Goal: Task Accomplishment & Management: Use online tool/utility

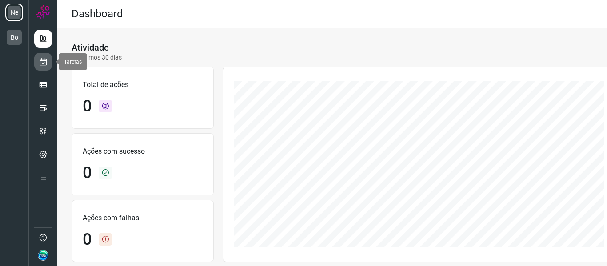
click at [43, 60] on icon at bounding box center [43, 61] width 9 height 9
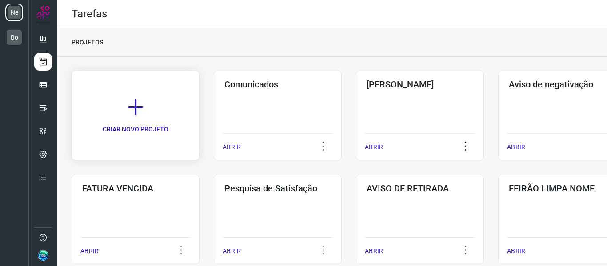
click at [145, 105] on icon at bounding box center [136, 107] width 20 height 20
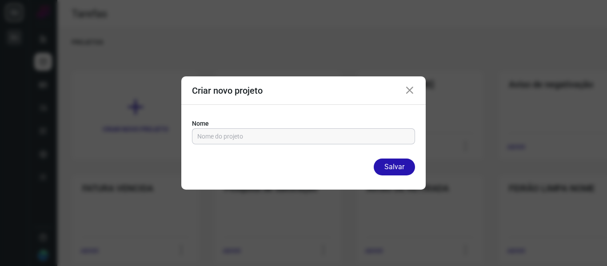
click at [277, 133] on input "text" at bounding box center [303, 136] width 212 height 15
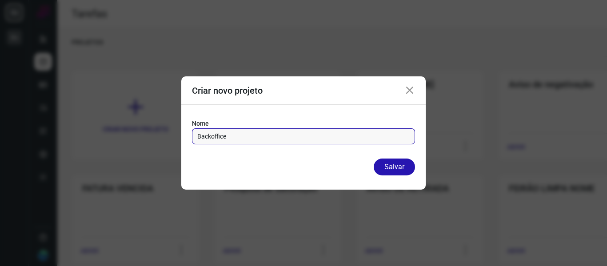
click at [215, 136] on input "Backoffice" at bounding box center [303, 136] width 212 height 15
type input "Backoffice"
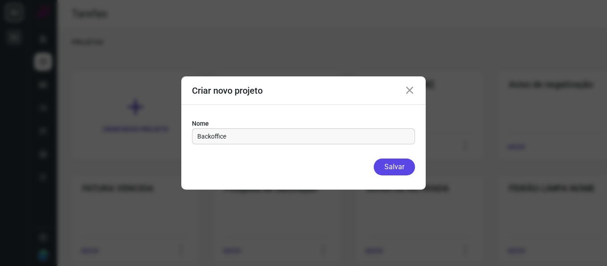
click at [399, 169] on button "Salvar" at bounding box center [393, 167] width 41 height 17
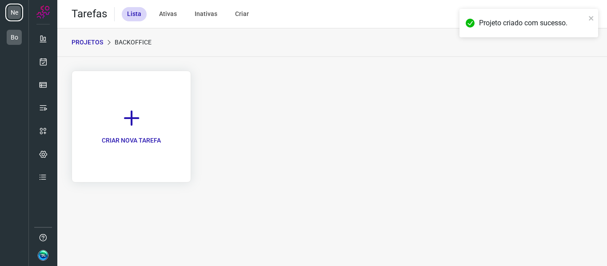
click at [148, 107] on link "CRIAR NOVA TAREFA" at bounding box center [130, 127] width 119 height 112
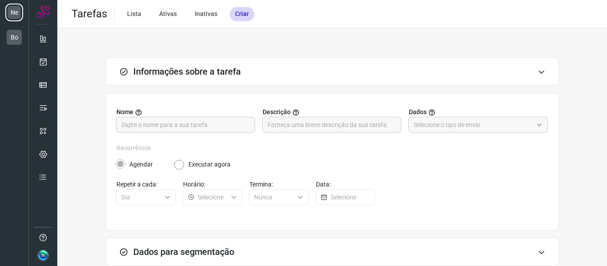
click at [211, 127] on input "text" at bounding box center [185, 124] width 128 height 15
type input "Agendamento"
click at [476, 127] on input "text" at bounding box center [472, 124] width 119 height 15
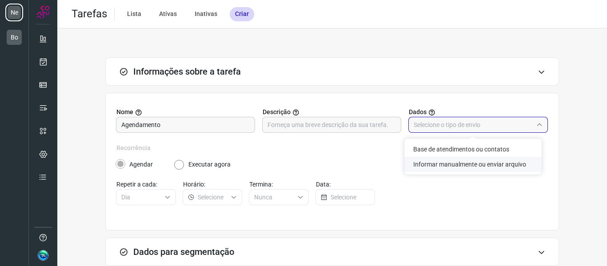
click at [472, 168] on li "Informar manualmente ou enviar arquivo" at bounding box center [472, 164] width 137 height 15
type input "Informar manualmente ou enviar arquivo"
radio input "false"
radio input "true"
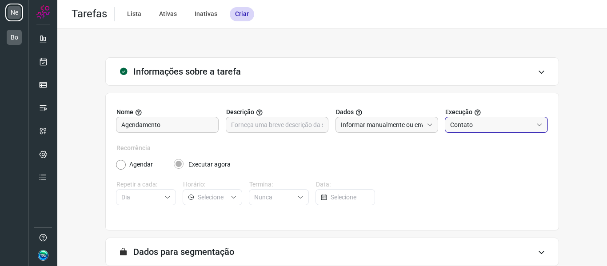
click at [480, 128] on input "Contato" at bounding box center [491, 124] width 83 height 15
click at [555, 163] on div "Informações sobre a tarefa Nome Agendamento Descrição Dados Informar manualment…" at bounding box center [331, 200] width 521 height 287
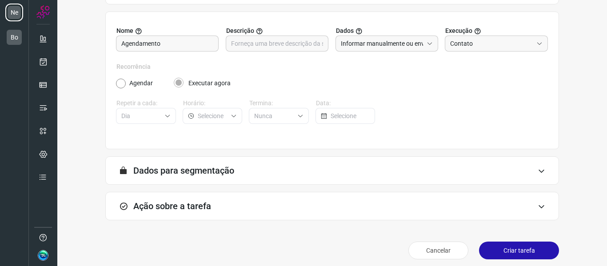
scroll to position [87, 0]
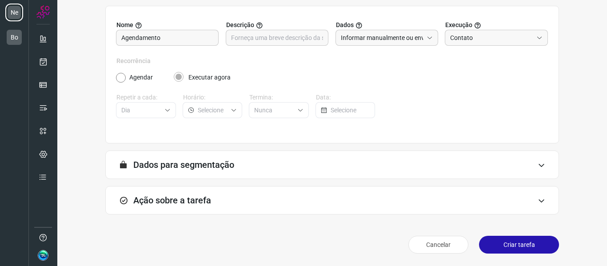
click at [152, 169] on h3 "Dados para segmentação" at bounding box center [183, 164] width 101 height 11
click at [168, 202] on h3 "Ação sobre a tarefa" at bounding box center [172, 200] width 78 height 11
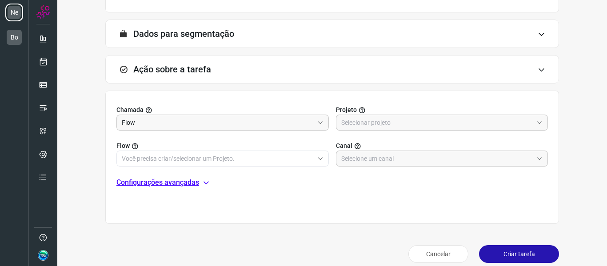
scroll to position [220, 0]
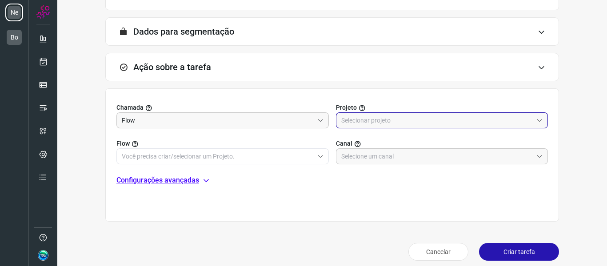
click at [358, 123] on input "text" at bounding box center [437, 120] width 192 height 15
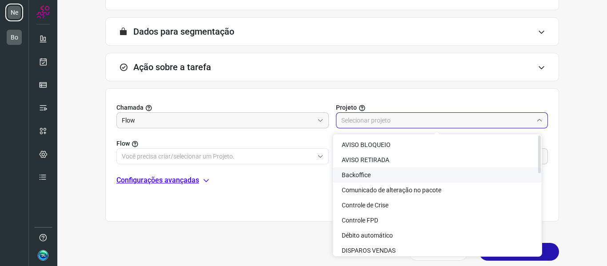
click at [363, 176] on span "Backoffice" at bounding box center [355, 174] width 29 height 7
type input "Backoffice"
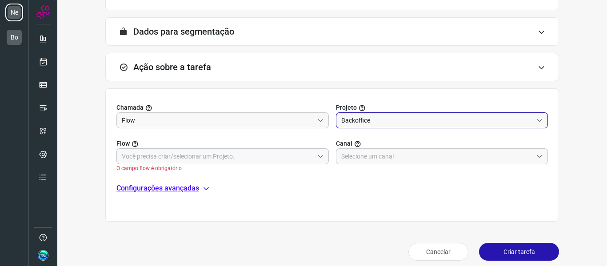
click at [146, 156] on input "text" at bounding box center [218, 156] width 192 height 15
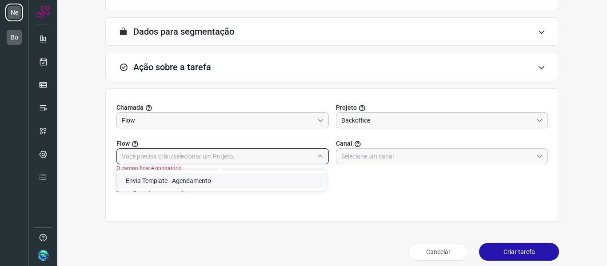
click at [148, 181] on span "Envia Template - Agendamento" at bounding box center [168, 180] width 85 height 7
type input "Envia Template - Agendamento"
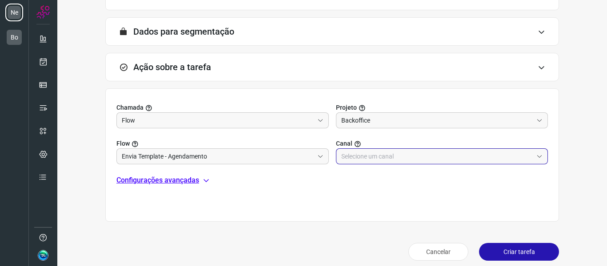
click at [380, 157] on input "text" at bounding box center [437, 156] width 192 height 15
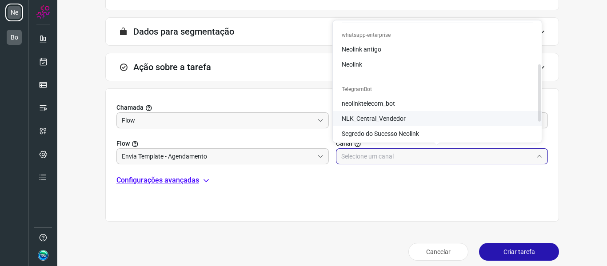
scroll to position [89, 0]
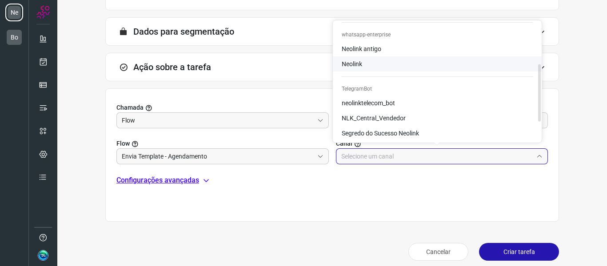
click at [351, 66] on span "Neolink" at bounding box center [351, 63] width 20 height 7
type input "Neolink"
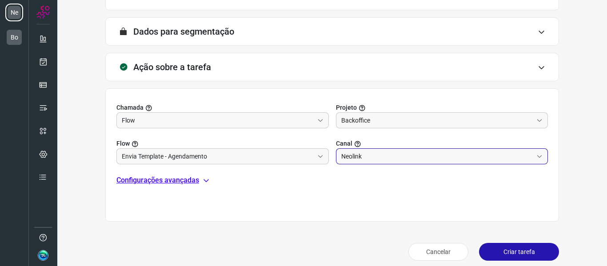
click at [136, 178] on p "Configurações avançadas" at bounding box center [157, 180] width 83 height 11
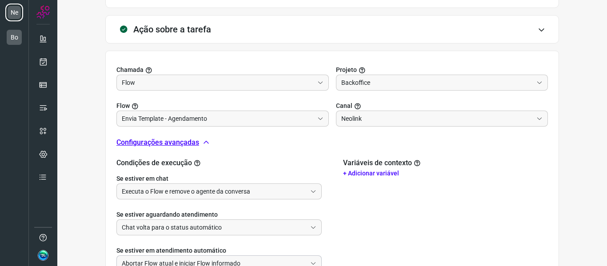
scroll to position [309, 0]
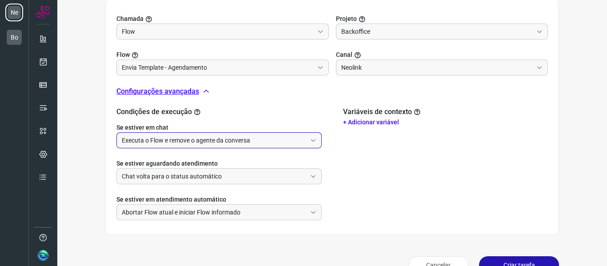
click at [152, 144] on input "Executa o Flow e remove o agente da conversa" at bounding box center [214, 140] width 185 height 15
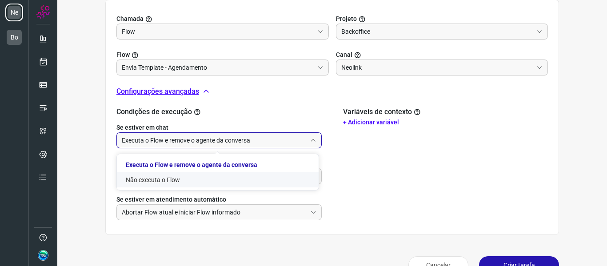
click at [149, 179] on li "Não executa o Flow" at bounding box center [218, 179] width 202 height 15
type input "Não executa o Flow"
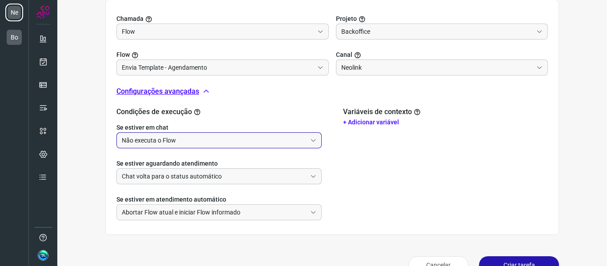
click at [159, 179] on input "Chat volta para o status automático" at bounding box center [214, 176] width 185 height 15
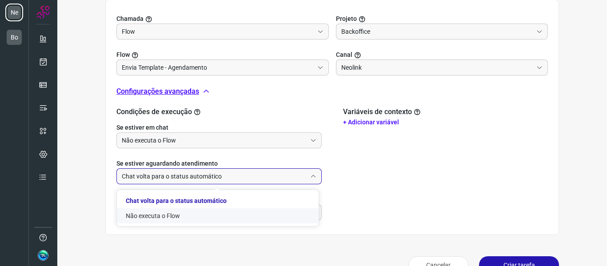
click at [153, 215] on li "Não executa o Flow" at bounding box center [218, 215] width 202 height 15
type input "Não executa o Flow"
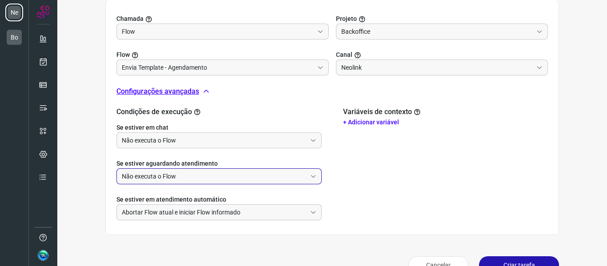
click at [175, 211] on input "Abortar Flow atual e iniciar Flow informado" at bounding box center [214, 212] width 185 height 15
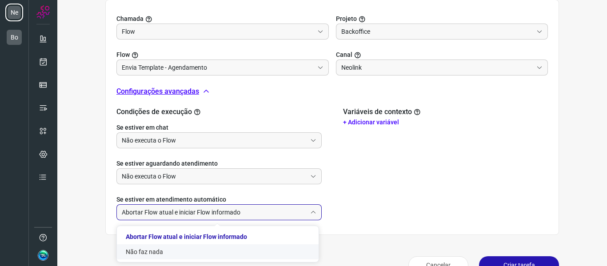
click at [154, 252] on li "Não faz nada" at bounding box center [218, 251] width 202 height 15
type input "Não faz nada"
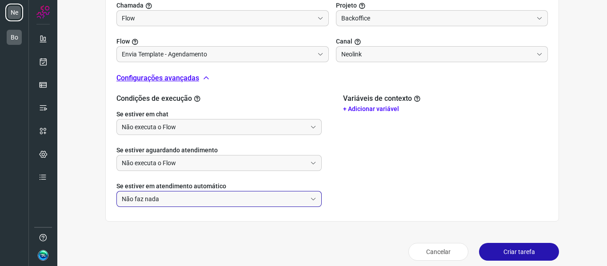
scroll to position [329, 0]
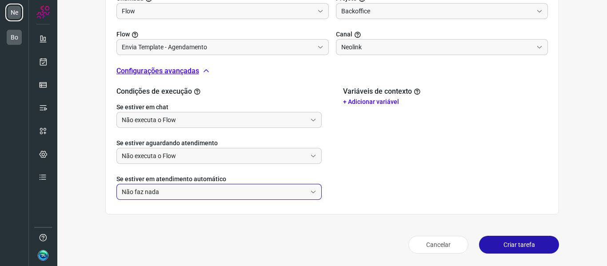
click at [516, 246] on button "Criar tarefa" at bounding box center [519, 245] width 80 height 18
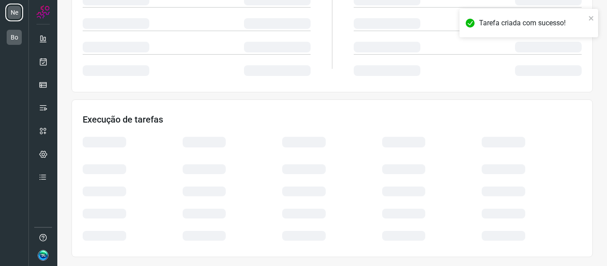
scroll to position [193, 0]
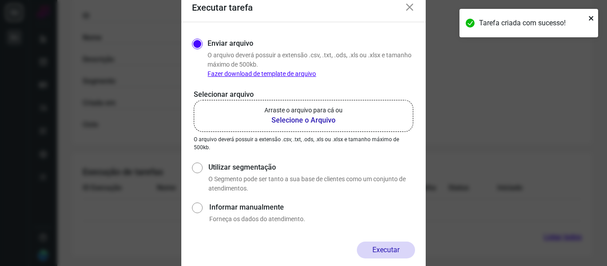
click at [589, 17] on icon "close" at bounding box center [591, 18] width 6 height 7
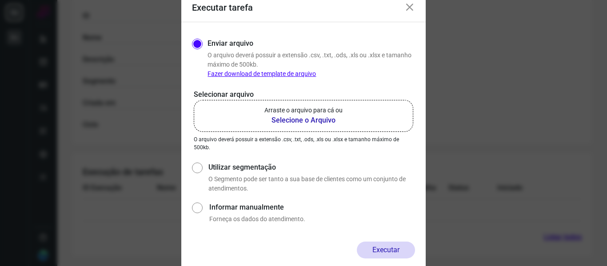
click at [305, 120] on b "Selecione o Arquivo" at bounding box center [303, 120] width 78 height 11
click at [0, 0] on input "Arraste o arquivo para cá ou Selecione o Arquivo" at bounding box center [0, 0] width 0 height 0
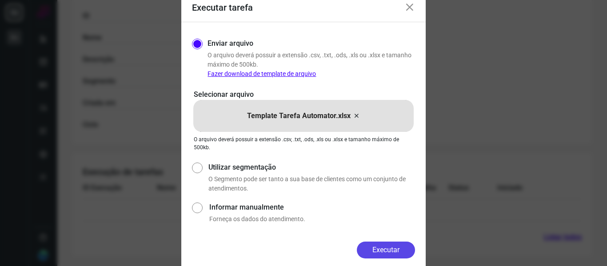
click at [400, 250] on button "Executar" at bounding box center [386, 250] width 58 height 17
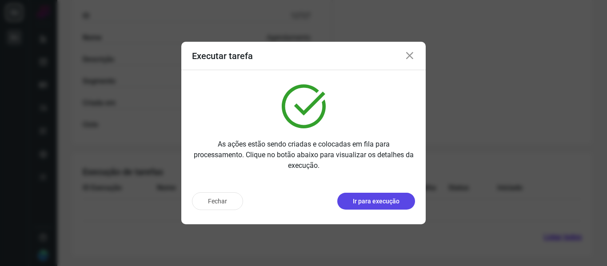
click at [382, 202] on p "Ir para execução" at bounding box center [376, 201] width 47 height 9
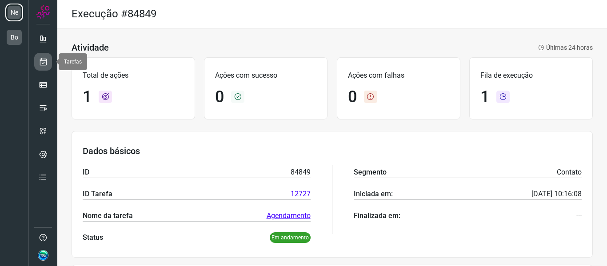
click at [46, 64] on icon at bounding box center [43, 61] width 9 height 9
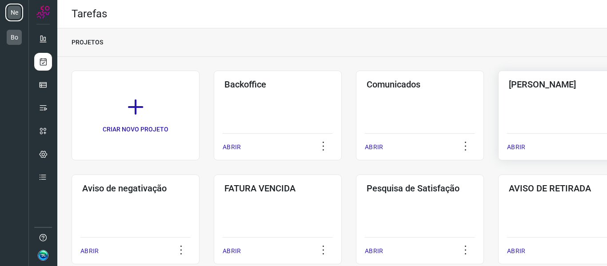
click at [552, 111] on div "Pós Serviço ABRIR" at bounding box center [562, 116] width 128 height 90
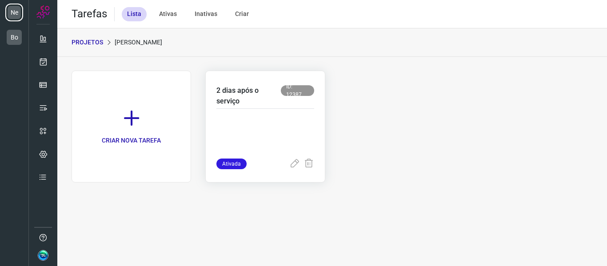
click at [226, 106] on p "2 dias após o serviço" at bounding box center [248, 95] width 64 height 21
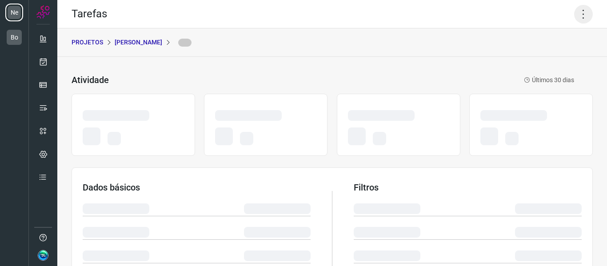
click at [579, 18] on icon at bounding box center [583, 14] width 19 height 19
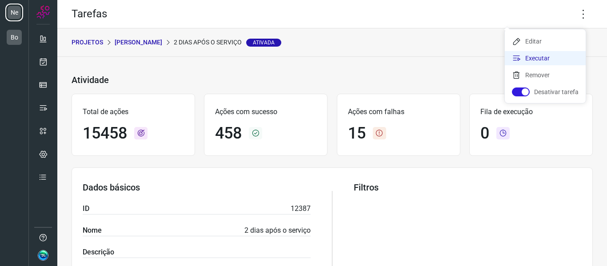
click at [529, 54] on li "Executar" at bounding box center [544, 58] width 81 height 14
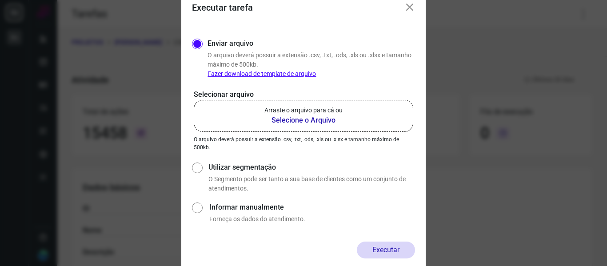
click at [337, 126] on label "Arraste o arquivo para cá ou Selecione o Arquivo" at bounding box center [303, 116] width 219 height 32
click at [0, 0] on input "Arraste o arquivo para cá ou Selecione o Arquivo" at bounding box center [0, 0] width 0 height 0
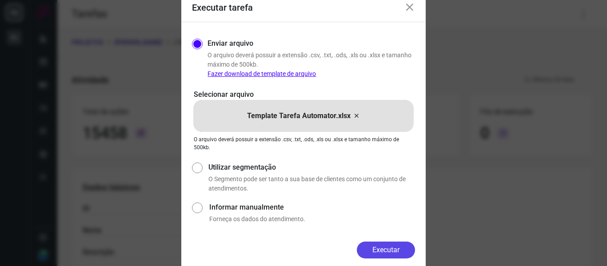
click at [381, 249] on button "Executar" at bounding box center [386, 250] width 58 height 17
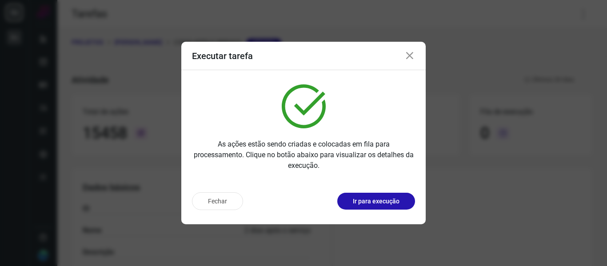
click at [411, 57] on icon at bounding box center [409, 56] width 11 height 11
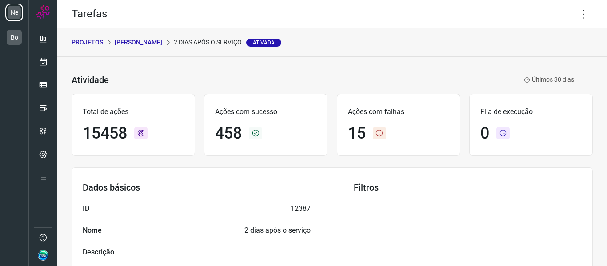
click at [139, 40] on p "[PERSON_NAME]" at bounding box center [139, 42] width 48 height 9
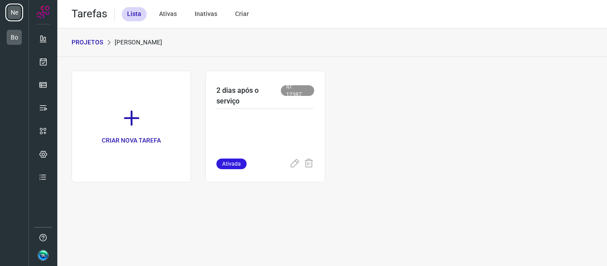
click at [93, 42] on p "PROJETOS" at bounding box center [87, 42] width 32 height 9
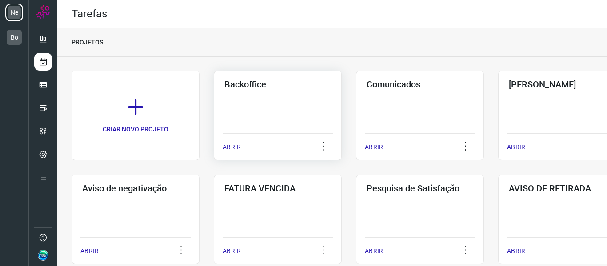
click at [277, 104] on div "Backoffice ABRIR" at bounding box center [278, 116] width 128 height 90
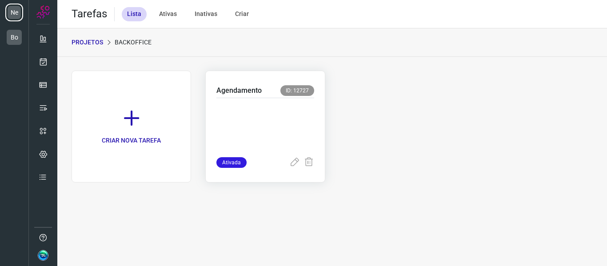
click at [247, 105] on p at bounding box center [264, 125] width 97 height 44
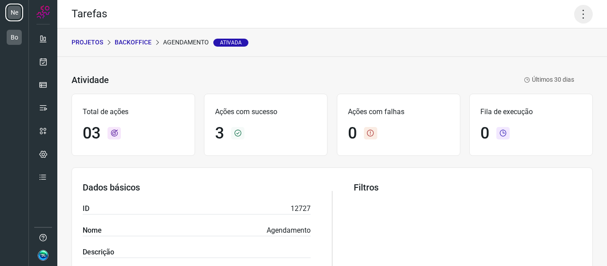
click at [578, 16] on icon at bounding box center [583, 14] width 19 height 19
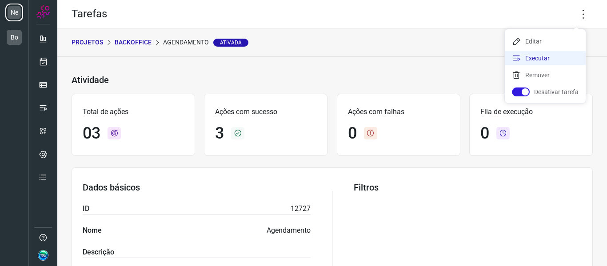
click at [543, 56] on li "Executar" at bounding box center [544, 58] width 81 height 14
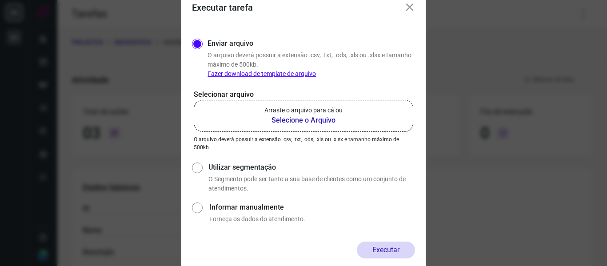
click at [337, 120] on b "Selecione o Arquivo" at bounding box center [303, 120] width 78 height 11
click at [0, 0] on input "Arraste o arquivo para cá ou Selecione o Arquivo" at bounding box center [0, 0] width 0 height 0
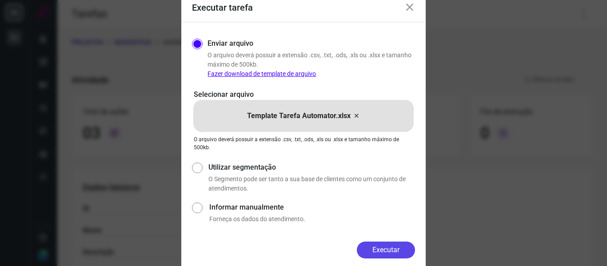
click at [387, 248] on button "Executar" at bounding box center [386, 250] width 58 height 17
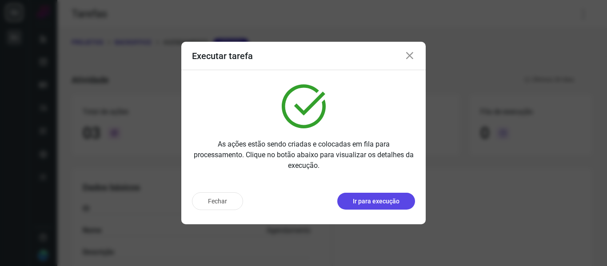
click at [363, 199] on p "Ir para execução" at bounding box center [376, 201] width 47 height 9
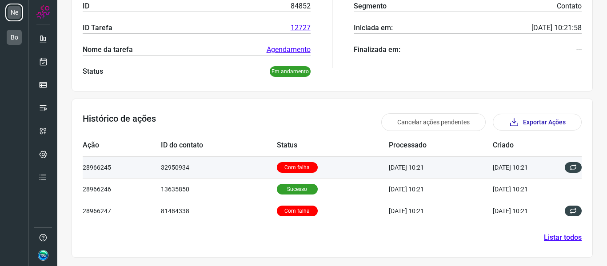
scroll to position [167, 0]
click at [390, 170] on td "[DATE] 10:21" at bounding box center [441, 167] width 104 height 22
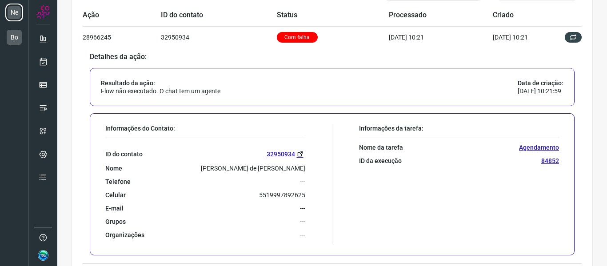
scroll to position [300, 0]
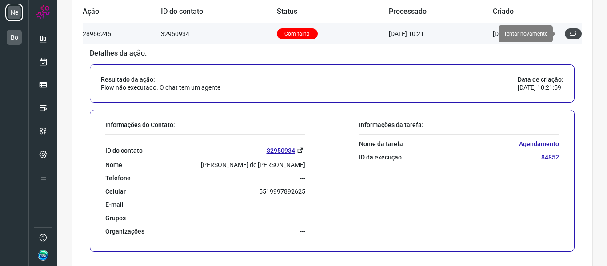
click at [571, 32] on button at bounding box center [572, 33] width 17 height 11
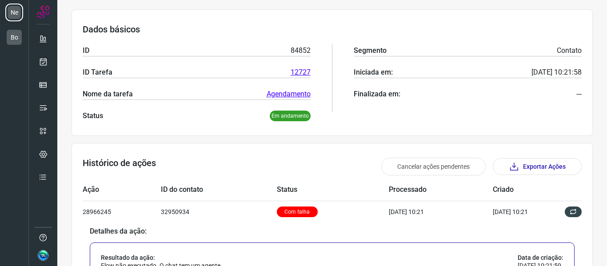
scroll to position [0, 0]
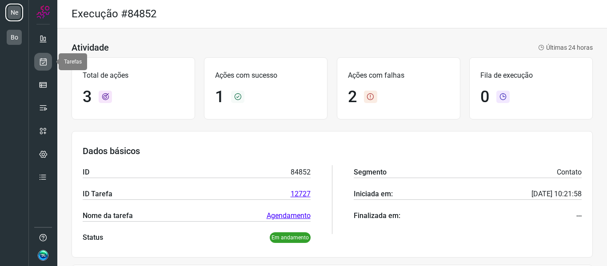
click at [42, 61] on icon at bounding box center [43, 61] width 9 height 9
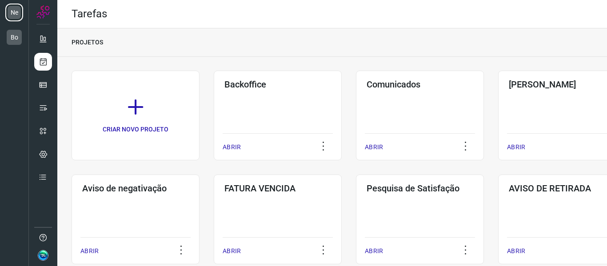
click at [252, 97] on div "Backoffice ABRIR" at bounding box center [278, 116] width 128 height 90
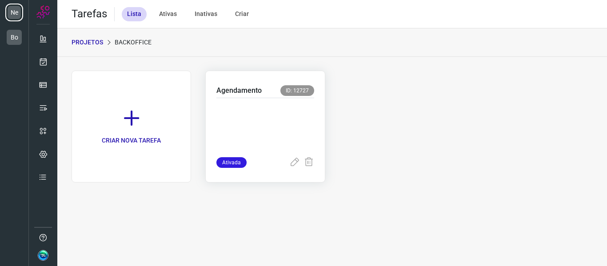
click at [278, 123] on p at bounding box center [264, 125] width 97 height 44
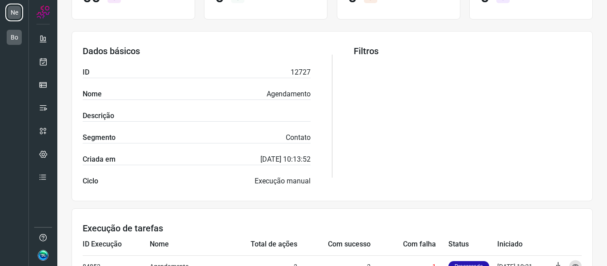
scroll to position [214, 0]
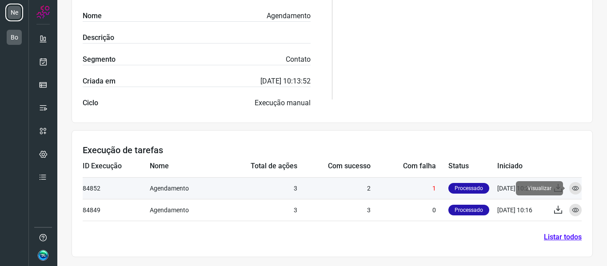
click at [571, 188] on icon at bounding box center [574, 188] width 7 height 7
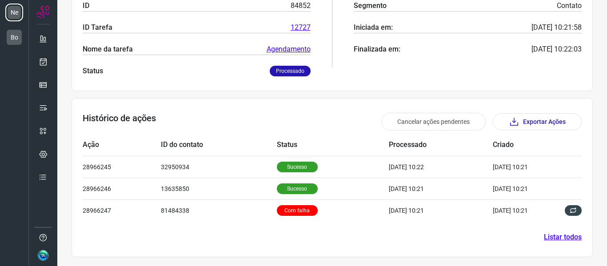
scroll to position [167, 0]
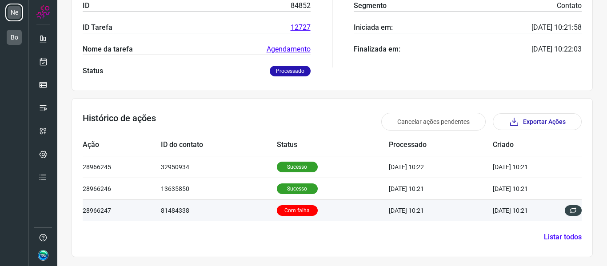
click at [293, 210] on p "Com falha" at bounding box center [297, 210] width 41 height 11
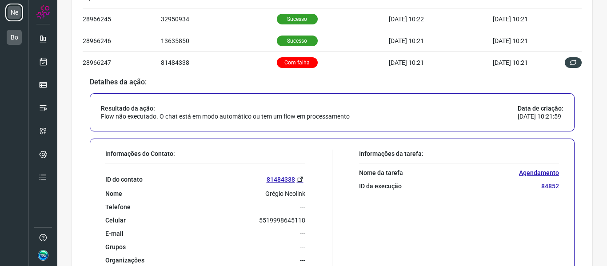
scroll to position [337, 0]
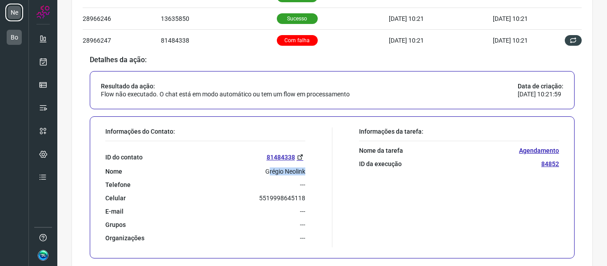
drag, startPoint x: 300, startPoint y: 172, endPoint x: 265, endPoint y: 171, distance: 35.1
click at [265, 171] on p "Grégio Neolink" at bounding box center [285, 171] width 40 height 8
click at [354, 202] on div "Informações da tarefa: Nome da tarefa Agendamento ID da execução 84852" at bounding box center [447, 187] width 231 height 120
drag, startPoint x: 261, startPoint y: 174, endPoint x: 303, endPoint y: 175, distance: 42.6
click at [303, 175] on div "Informações do Contato: ID do contato 81484338 Nome Grégio Neolink Telefone ---…" at bounding box center [216, 187] width 231 height 120
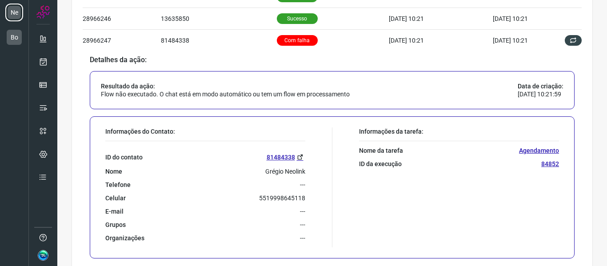
click at [235, 177] on div "ID do contato 81484338 Nome Grégio Neolink Telefone --- Celular [PHONE_NUMBER] …" at bounding box center [205, 191] width 200 height 101
click at [288, 157] on link "81484338" at bounding box center [285, 157] width 39 height 10
